Goal: Information Seeking & Learning: Learn about a topic

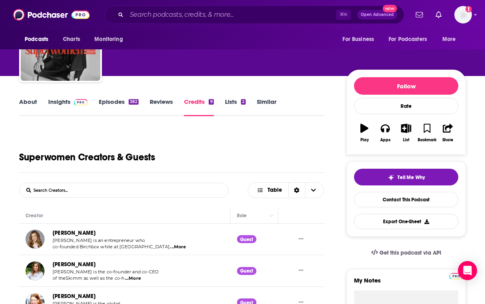
scroll to position [23, 0]
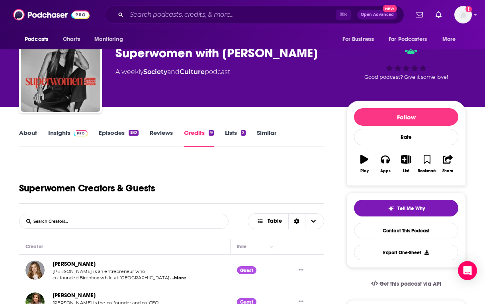
click at [31, 137] on link "About" at bounding box center [28, 138] width 18 height 18
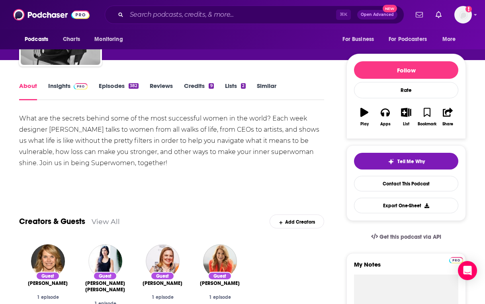
scroll to position [43, 0]
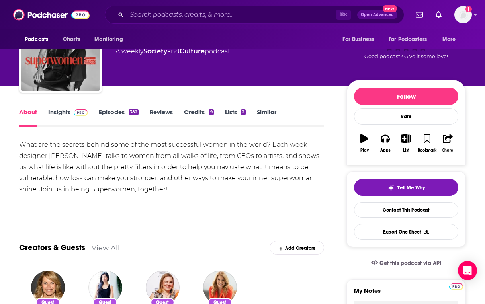
click at [191, 114] on link "Credits 9" at bounding box center [198, 117] width 29 height 18
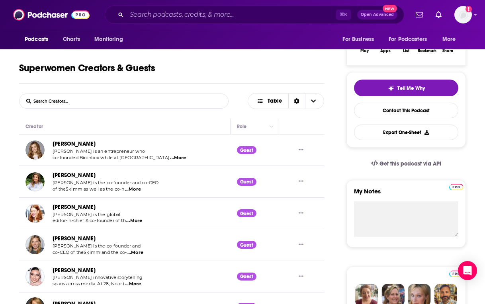
scroll to position [119, 0]
